Goal: Task Accomplishment & Management: Complete application form

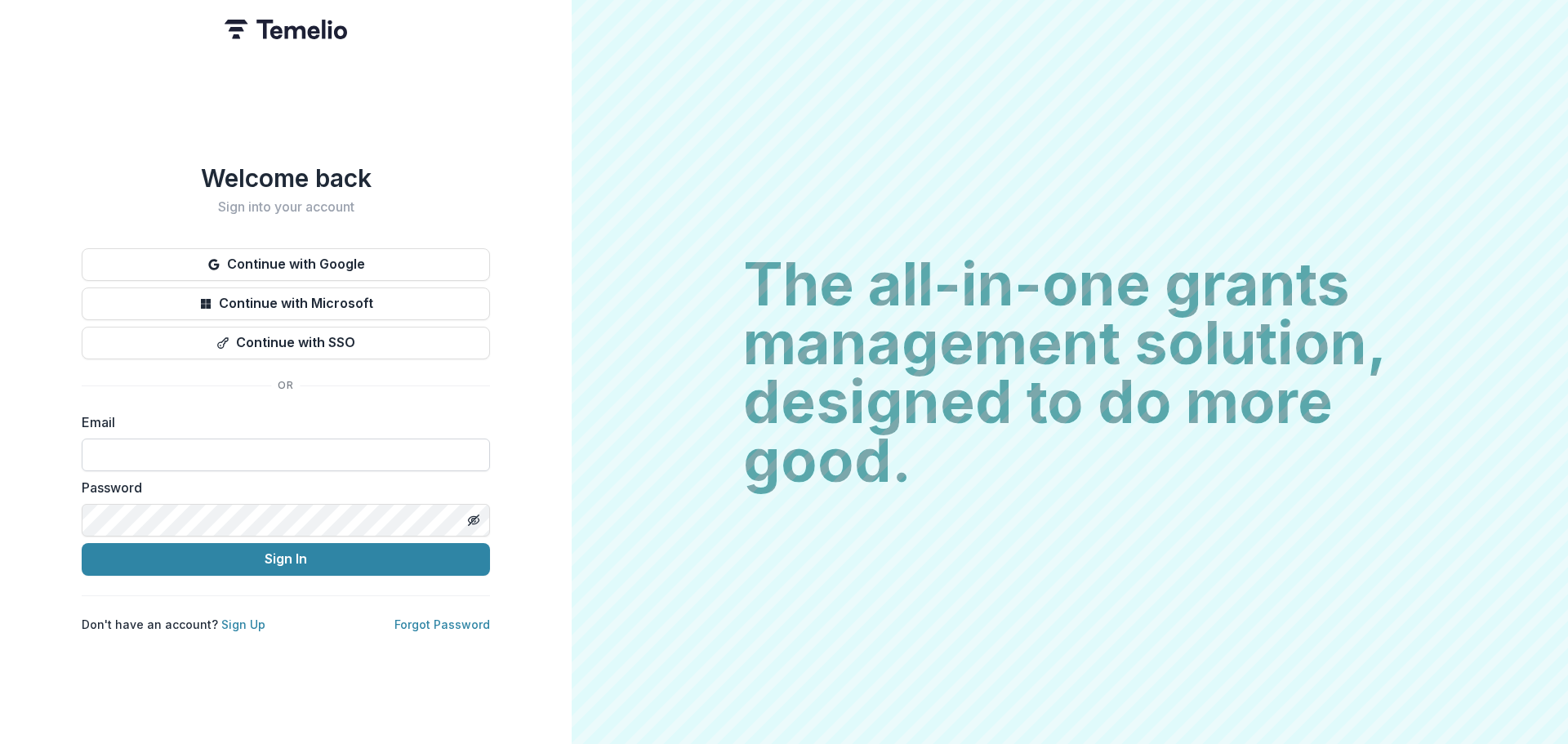
click at [276, 443] on input at bounding box center [286, 454] width 408 height 32
paste input "**********"
type input "**********"
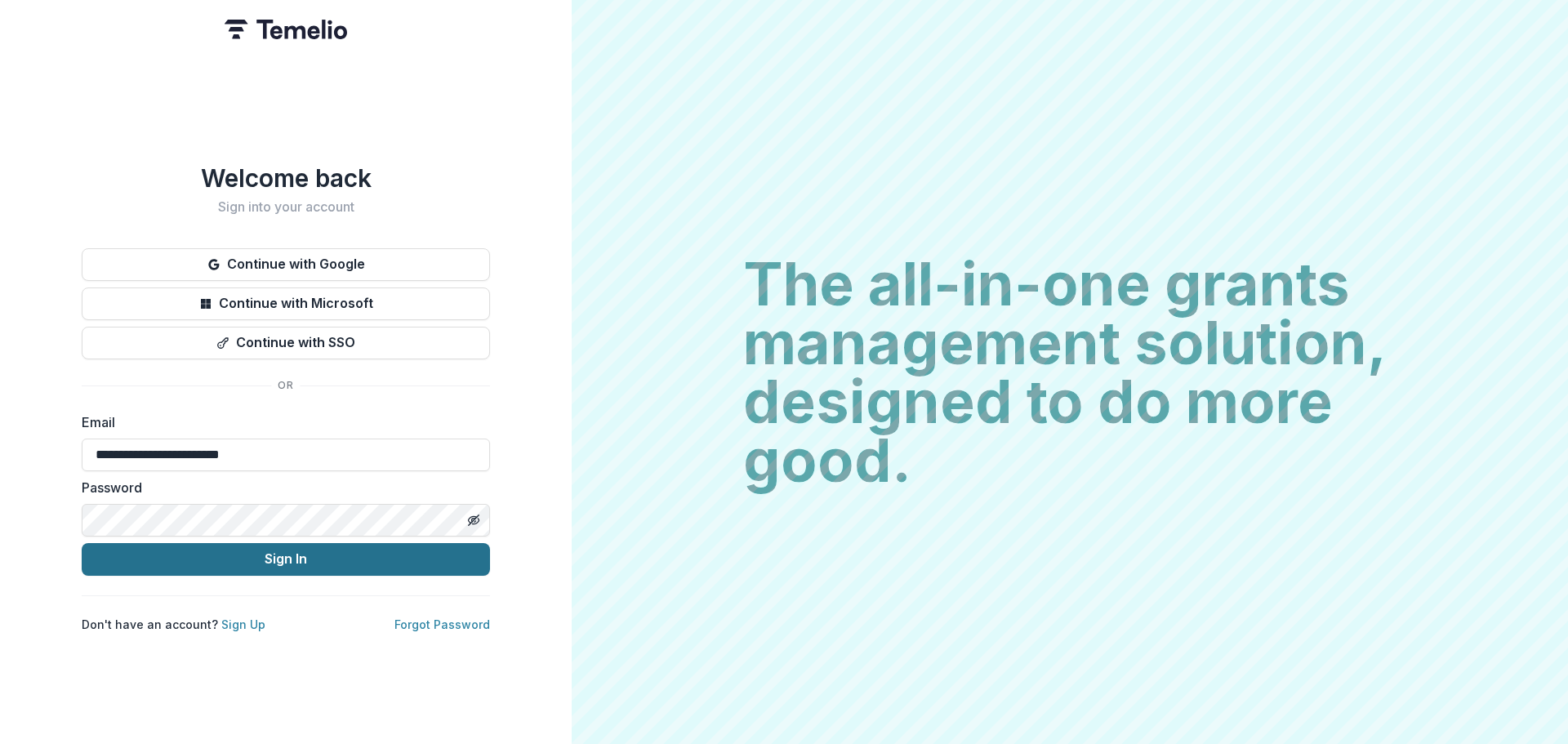
click at [384, 550] on button "Sign In" at bounding box center [286, 559] width 408 height 32
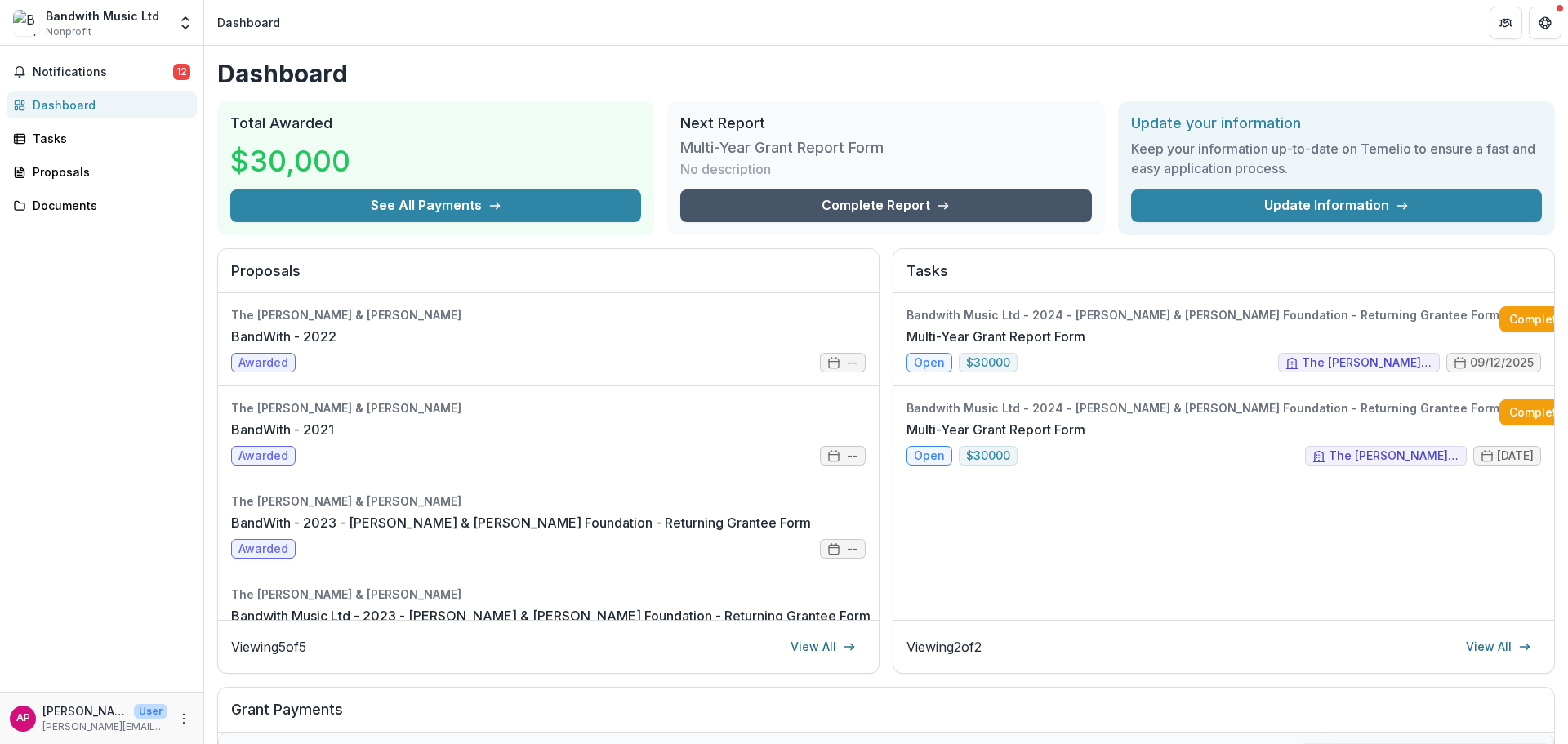
click at [878, 205] on link "Complete Report" at bounding box center [885, 205] width 411 height 32
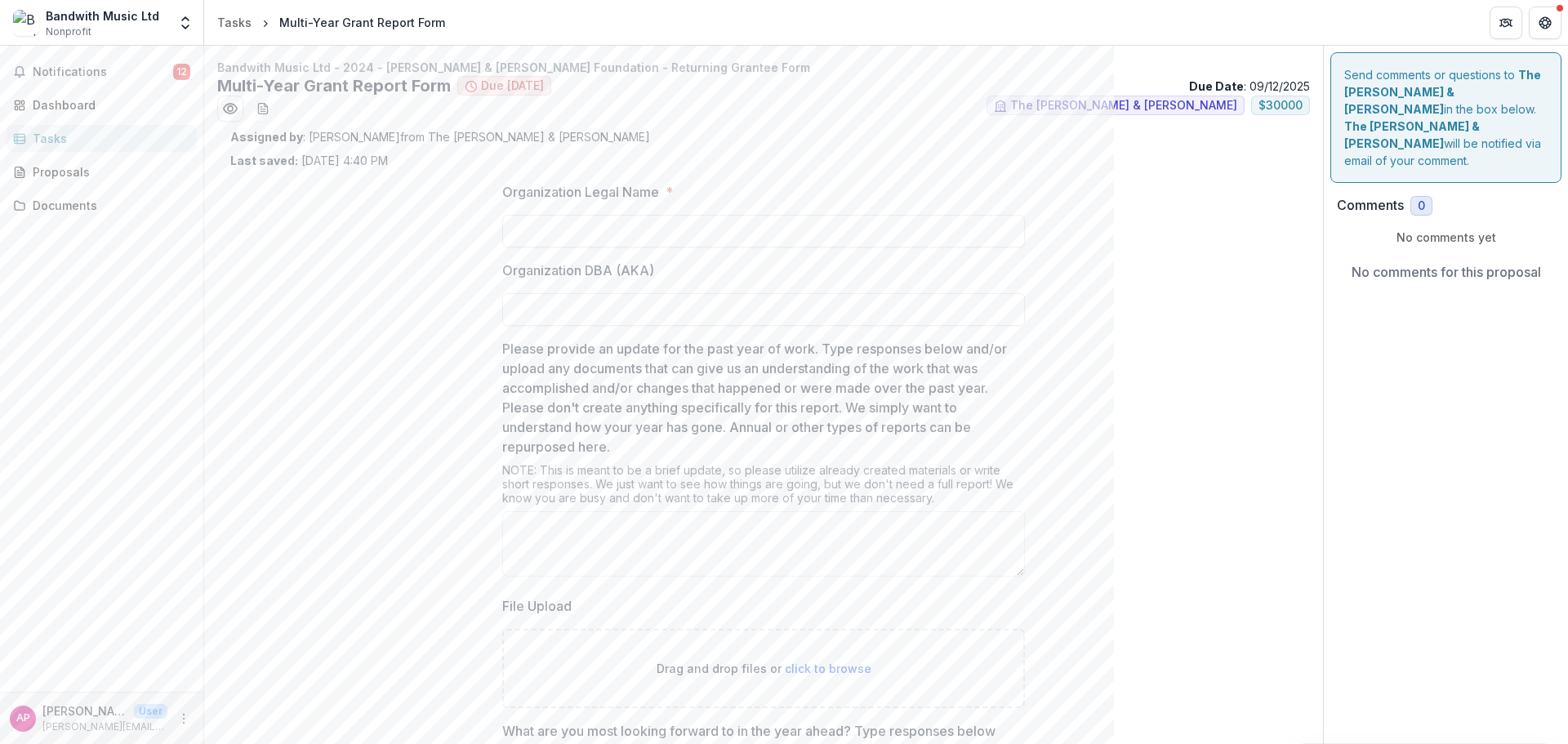
click at [1146, 355] on div "Organization Legal Name * Organization DBA (AKA) Please provide an update for t…" at bounding box center [764, 692] width 1067 height 1046
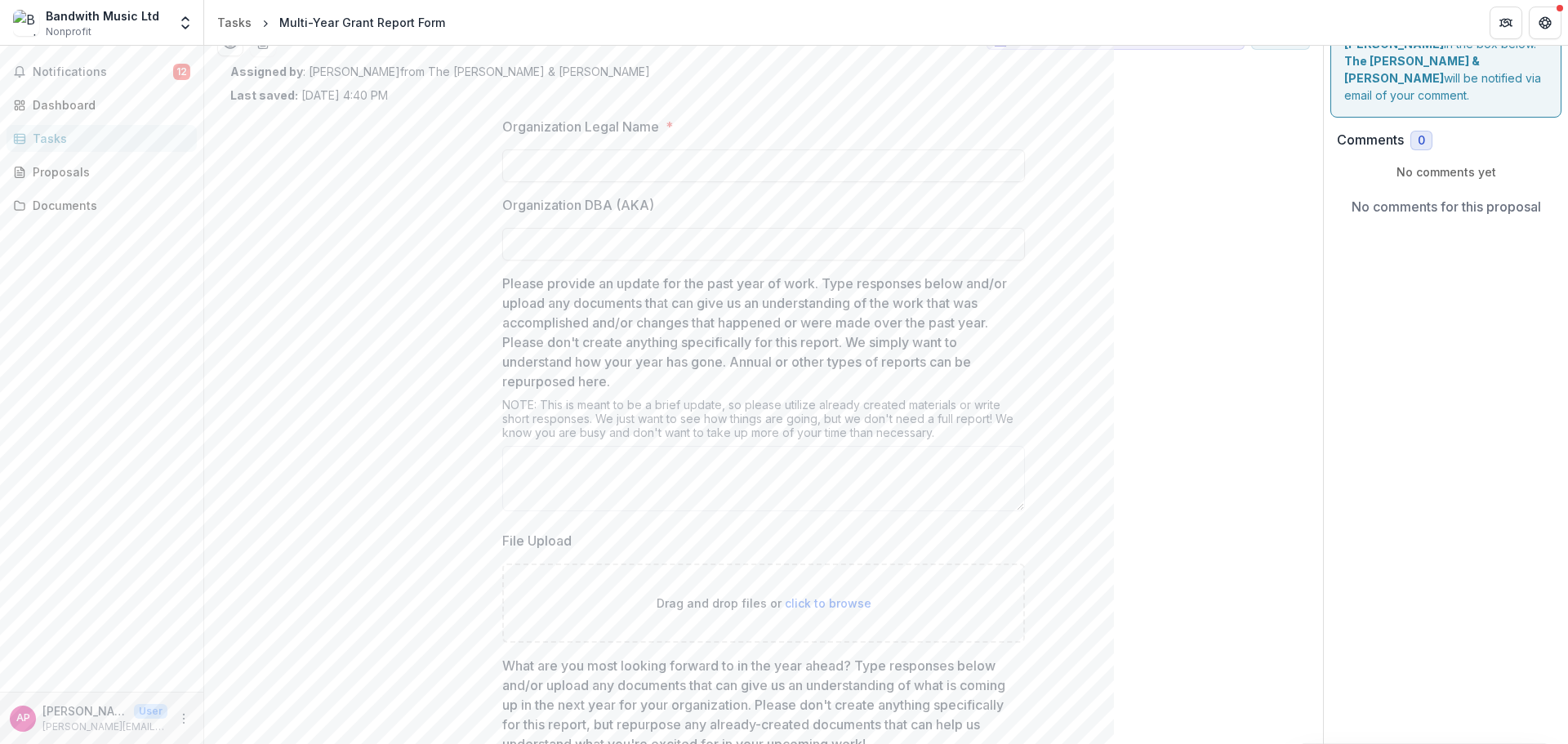
scroll to position [98, 0]
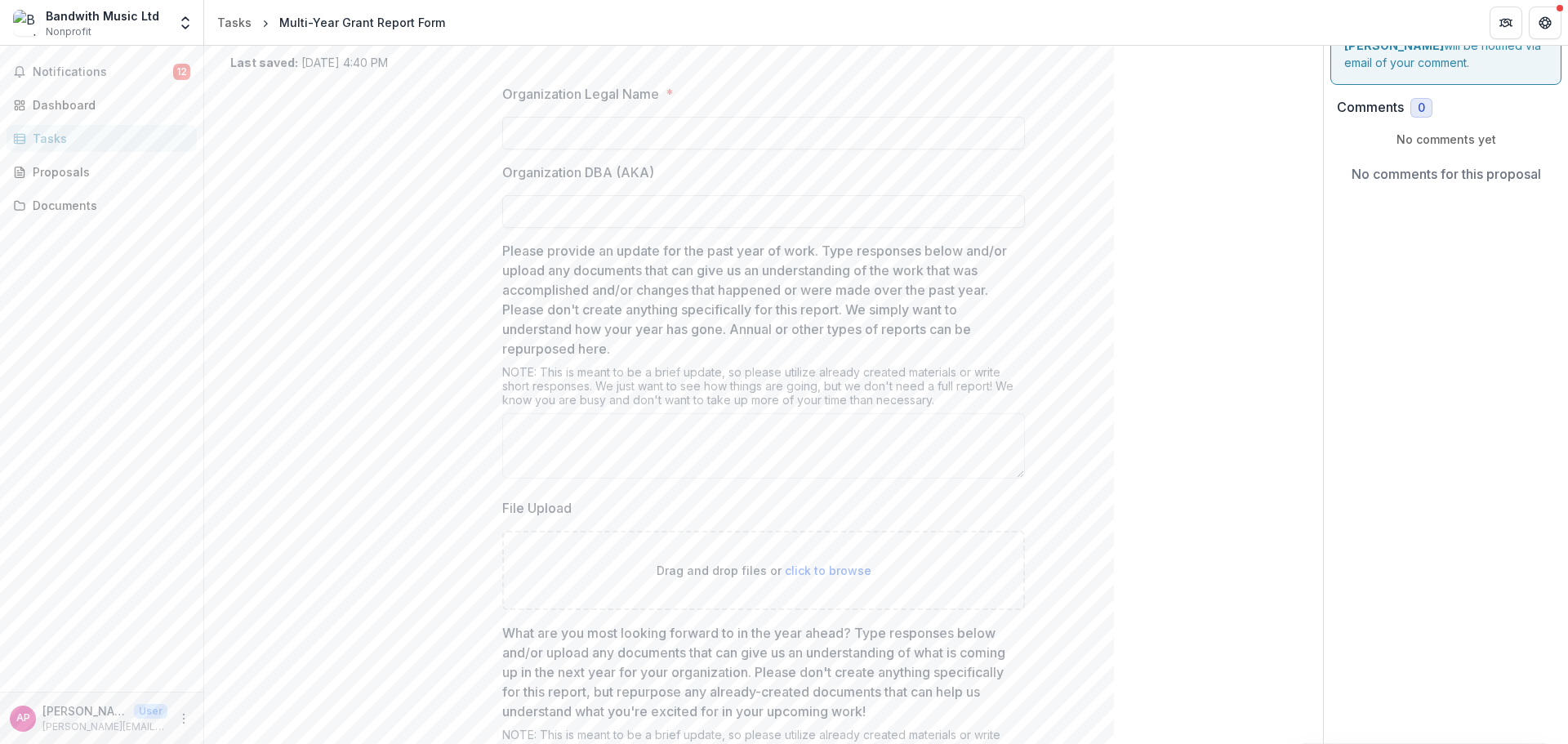
click at [1136, 289] on div "Organization Legal Name * Organization DBA (AKA) Please provide an update for t…" at bounding box center [764, 594] width 1067 height 1046
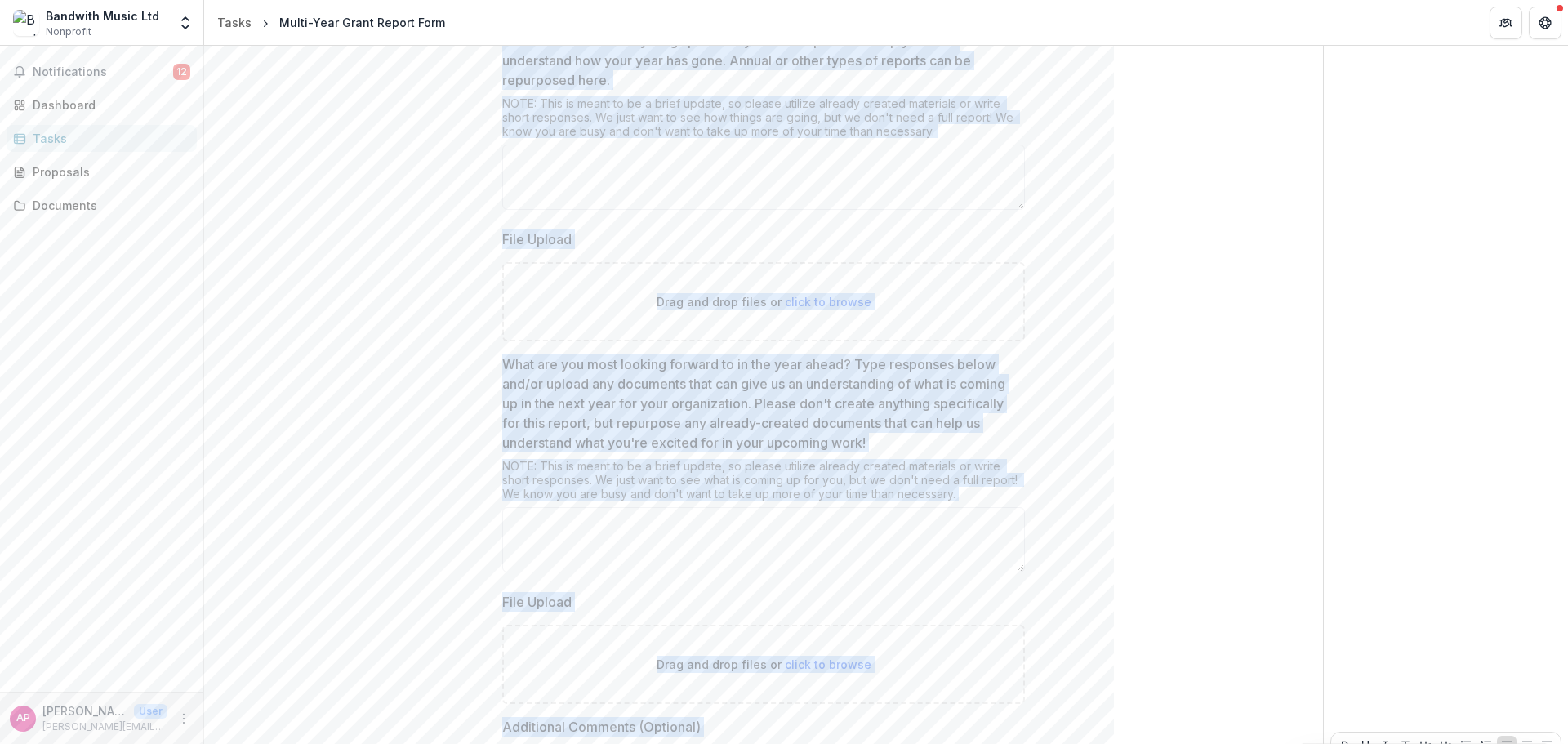
scroll to position [530, 0]
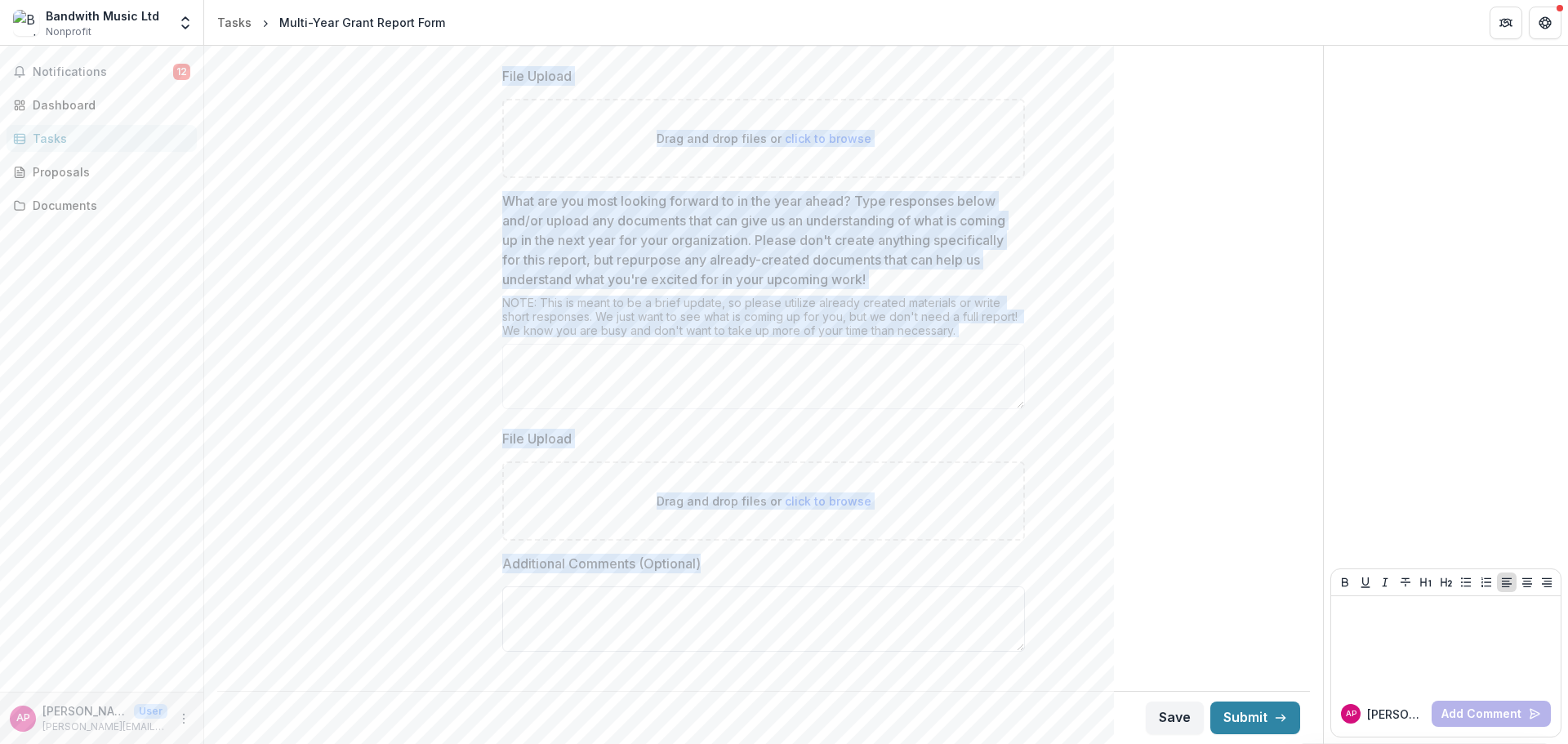
drag, startPoint x: 501, startPoint y: 194, endPoint x: 786, endPoint y: 587, distance: 485.5
click at [786, 587] on div "Organization Legal Name * Organization DBA (AKA) Please provide an update for t…" at bounding box center [763, 162] width 523 height 1046
copy div "Organization Legal Name * Organization DBA (AKA) Please provide an update for t…"
